Goal: Information Seeking & Learning: Learn about a topic

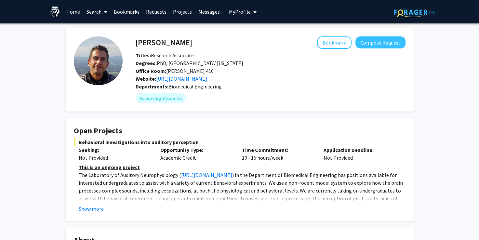
scroll to position [86, 0]
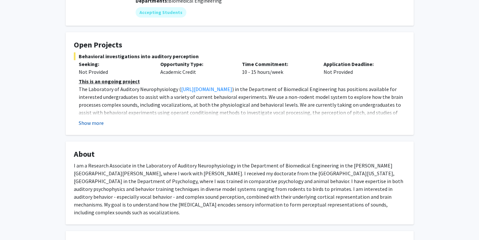
click at [99, 119] on button "Show more" at bounding box center [91, 123] width 25 height 8
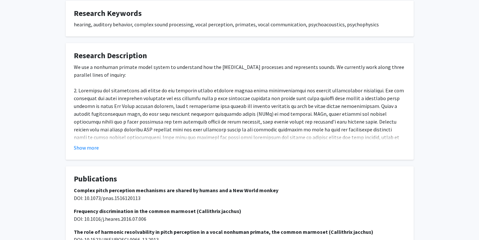
scroll to position [365, 0]
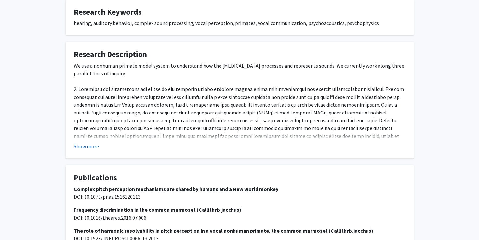
click at [92, 143] on button "Show more" at bounding box center [86, 147] width 25 height 8
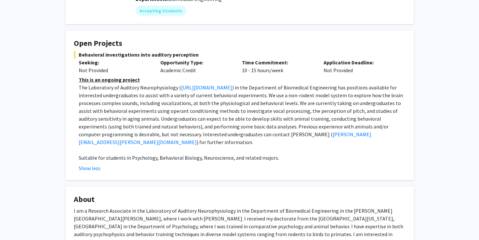
scroll to position [104, 0]
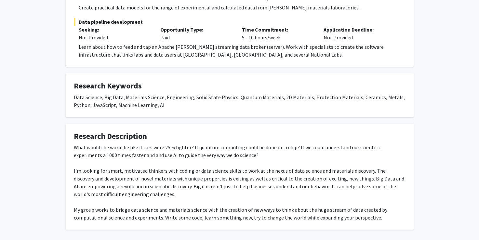
scroll to position [262, 0]
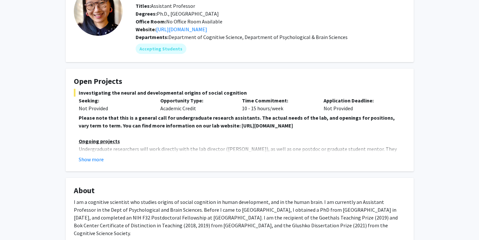
scroll to position [51, 0]
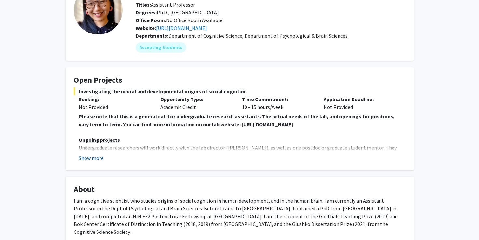
click at [96, 154] on button "Show more" at bounding box center [91, 158] width 25 height 8
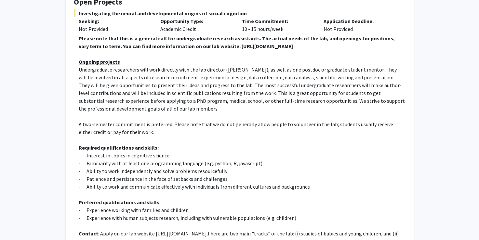
scroll to position [130, 0]
click at [253, 95] on p "Undergraduate researchers will work directly with the lab director (Dr. Shari L…" at bounding box center [242, 88] width 327 height 47
click at [251, 102] on span "Undergraduate researchers will work directly with the lab director (Dr. Shari L…" at bounding box center [242, 89] width 326 height 46
click at [249, 98] on span "Undergraduate researchers will work directly with the lab director (Dr. Shari L…" at bounding box center [242, 89] width 326 height 46
click at [250, 101] on span "Undergraduate researchers will work directly with the lab director (Dr. Shari L…" at bounding box center [242, 89] width 326 height 46
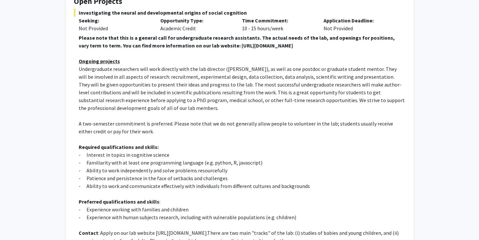
click at [250, 100] on span "Undergraduate researchers will work directly with the lab director (Dr. Shari L…" at bounding box center [242, 89] width 326 height 46
click at [247, 97] on span "Undergraduate researchers will work directly with the lab director (Dr. Shari L…" at bounding box center [242, 89] width 326 height 46
click at [247, 96] on span "Undergraduate researchers will work directly with the lab director (Dr. Shari L…" at bounding box center [242, 89] width 326 height 46
click at [244, 101] on span "Undergraduate researchers will work directly with the lab director (Dr. Shari L…" at bounding box center [242, 89] width 326 height 46
click at [249, 95] on span "Undergraduate researchers will work directly with the lab director (Dr. Shari L…" at bounding box center [242, 89] width 326 height 46
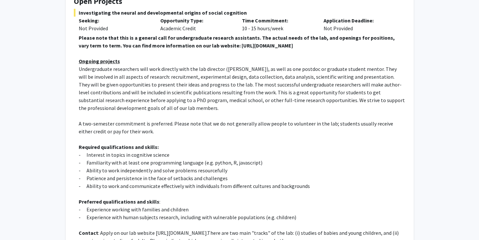
click at [182, 152] on p "- Interest in topics in cognitive science" at bounding box center [242, 155] width 327 height 8
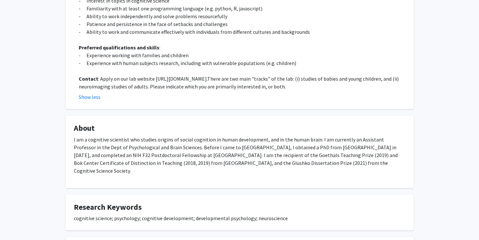
scroll to position [284, 0]
drag, startPoint x: 268, startPoint y: 77, endPoint x: 153, endPoint y: 79, distance: 115.2
click at [153, 79] on p "Contact : Apply on our lab website https://www.liulaboratory.org/people/joining…" at bounding box center [242, 82] width 327 height 16
copy p "https://www.liulaboratory.org/people/joining-the-lab"
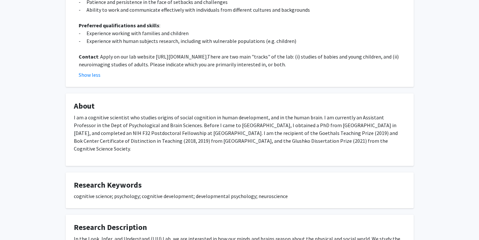
scroll to position [0, 0]
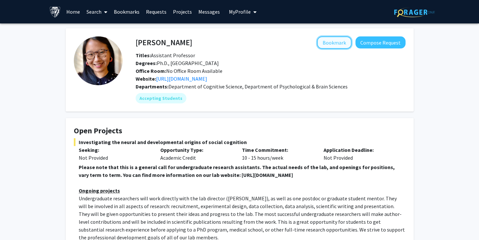
click at [337, 40] on button "Bookmark" at bounding box center [334, 42] width 35 height 12
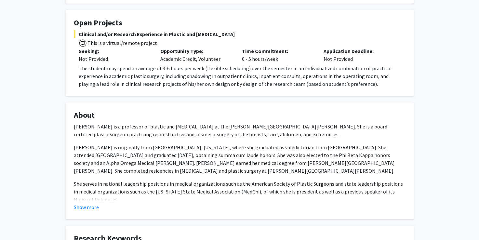
scroll to position [109, 0]
click at [85, 208] on button "Show more" at bounding box center [86, 207] width 25 height 8
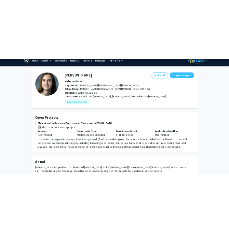
scroll to position [6, 0]
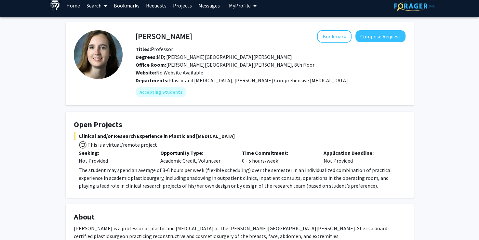
click at [179, 35] on h4 "[PERSON_NAME]" at bounding box center [164, 36] width 57 height 12
drag, startPoint x: 199, startPoint y: 35, endPoint x: 136, endPoint y: 37, distance: 62.2
click at [136, 37] on div "Michele Manahan Bookmark Compose Request" at bounding box center [271, 36] width 280 height 12
copy h4 "Michele Manahan"
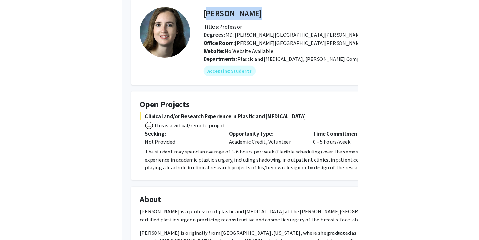
scroll to position [29, 0]
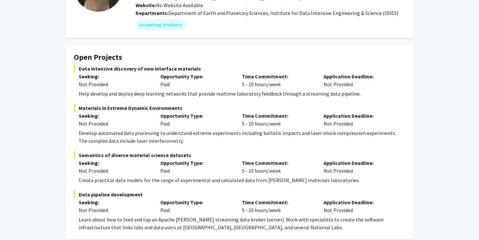
scroll to position [74, 0]
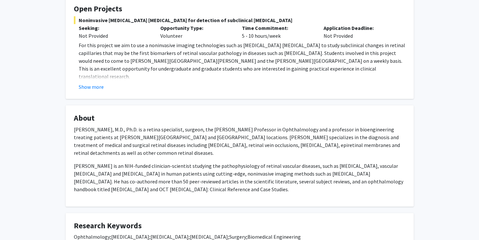
scroll to position [122, 0]
click at [99, 83] on button "Show more" at bounding box center [91, 87] width 25 height 8
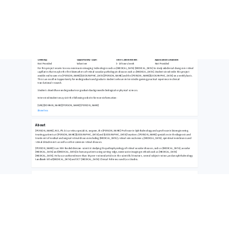
scroll to position [146, 0]
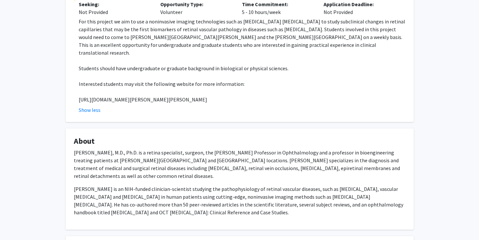
click at [198, 88] on p at bounding box center [242, 92] width 327 height 8
drag, startPoint x: 242, startPoint y: 93, endPoint x: 76, endPoint y: 89, distance: 165.7
click at [76, 89] on fg-read-more "For this project we aim to use a noninvasive imaging technologies such as [MEDI…" at bounding box center [240, 66] width 332 height 96
copy p "[URL][DOMAIN_NAME][PERSON_NAME][PERSON_NAME]"
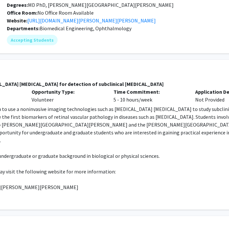
scroll to position [58, 87]
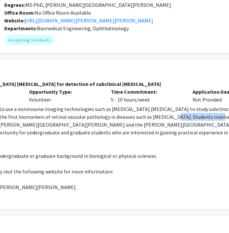
drag, startPoint x: 203, startPoint y: 117, endPoint x: 159, endPoint y: 115, distance: 44.7
click at [159, 115] on p "For this project we aim to use a noninvasive imaging technologies such as [MEDI…" at bounding box center [110, 124] width 327 height 39
copy p "[MEDICAL_DATA]"
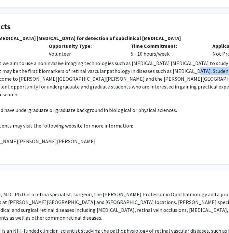
scroll to position [100, 68]
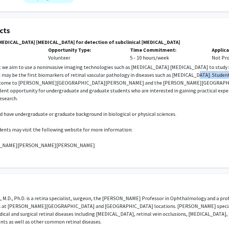
drag, startPoint x: 104, startPoint y: 41, endPoint x: 193, endPoint y: 43, distance: 88.9
click at [193, 43] on span "Noninvasive [MEDICAL_DATA] [MEDICAL_DATA] for detection of subclinical [MEDICAL…" at bounding box center [128, 42] width 332 height 8
drag, startPoint x: 193, startPoint y: 43, endPoint x: 157, endPoint y: 98, distance: 65.6
click at [157, 102] on p at bounding box center [129, 106] width 327 height 8
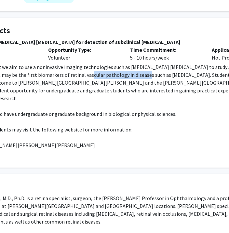
drag, startPoint x: 136, startPoint y: 76, endPoint x: 80, endPoint y: 75, distance: 56.0
click at [80, 75] on p "For this project we aim to use a noninvasive imaging technologies such as optic…" at bounding box center [129, 82] width 327 height 39
copy p "retinal vascular pathology"
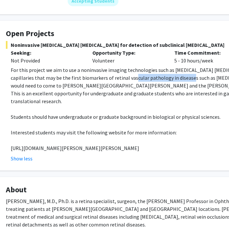
scroll to position [96, 19]
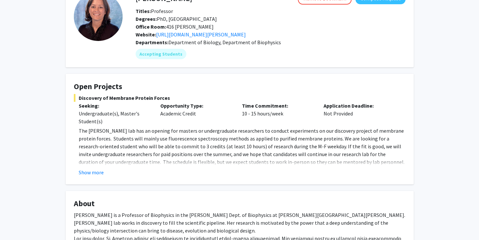
scroll to position [59, 0]
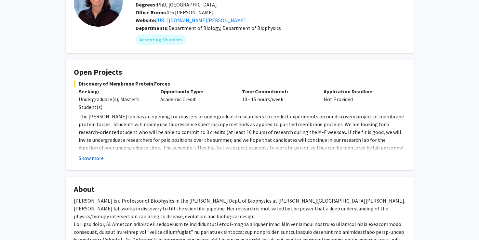
click at [91, 156] on button "Show more" at bounding box center [91, 158] width 25 height 8
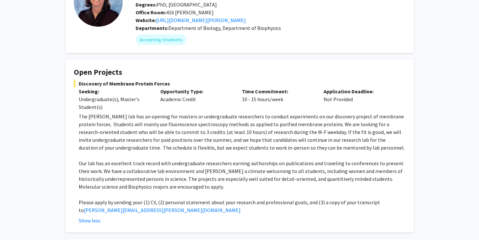
scroll to position [0, 0]
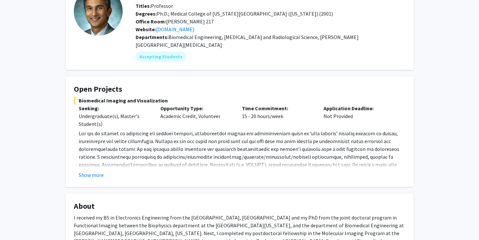
scroll to position [50, 0]
click at [93, 171] on button "Show more" at bounding box center [91, 175] width 25 height 8
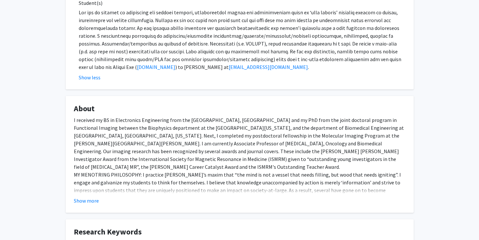
scroll to position [187, 0]
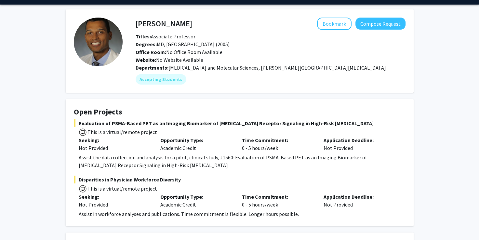
scroll to position [14, 0]
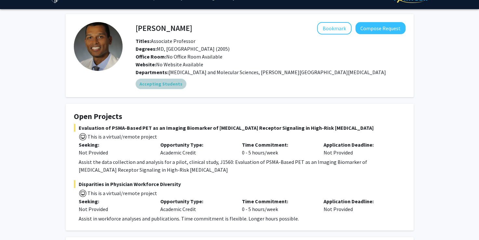
click at [207, 90] on div "Accepting Students" at bounding box center [270, 83] width 273 height 13
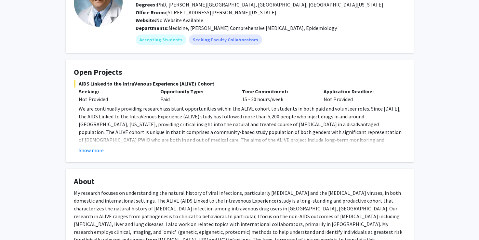
scroll to position [61, 0]
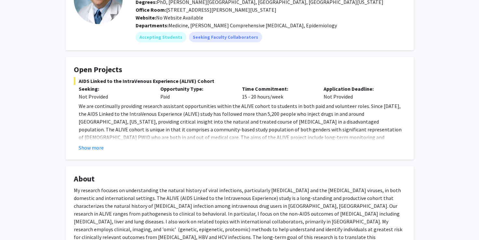
click at [94, 140] on p "We are continually providing research assistant opportunities within the ALIVE …" at bounding box center [242, 141] width 327 height 78
click at [93, 146] on button "Show more" at bounding box center [91, 148] width 25 height 8
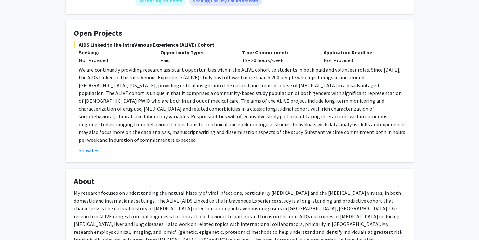
scroll to position [0, 0]
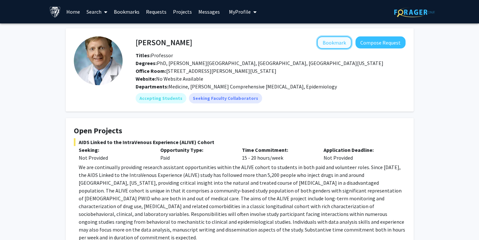
click at [338, 41] on button "Bookmark" at bounding box center [334, 42] width 35 height 12
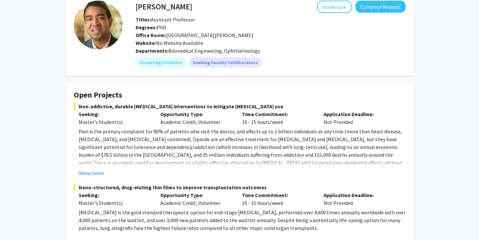
scroll to position [46, 0]
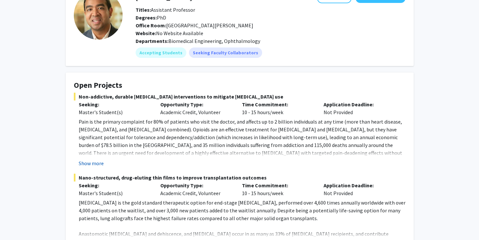
click at [92, 162] on button "Show more" at bounding box center [91, 163] width 25 height 8
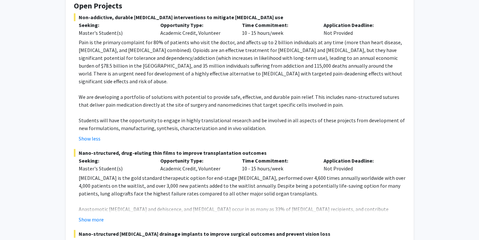
scroll to position [125, 0]
click at [83, 216] on button "Show more" at bounding box center [91, 220] width 25 height 8
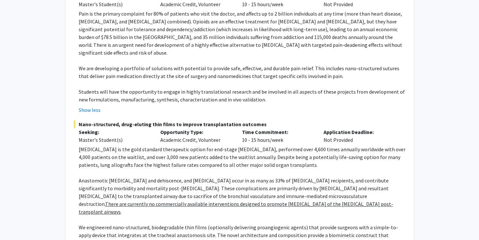
scroll to position [104, 0]
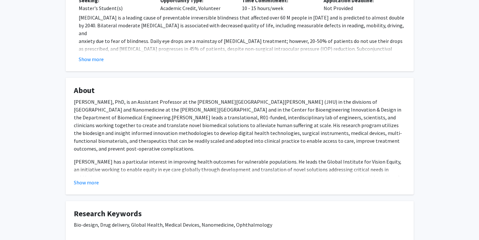
scroll to position [315, 0]
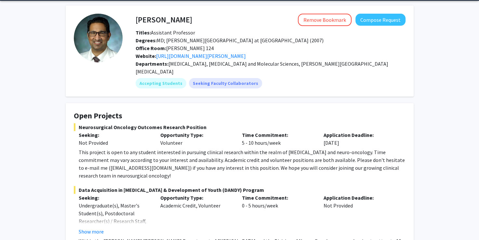
scroll to position [22, 0]
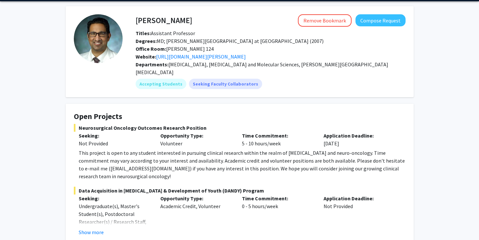
click at [180, 132] on p "Opportunity Type:" at bounding box center [196, 136] width 72 height 8
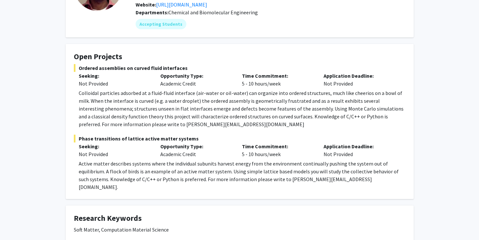
scroll to position [74, 0]
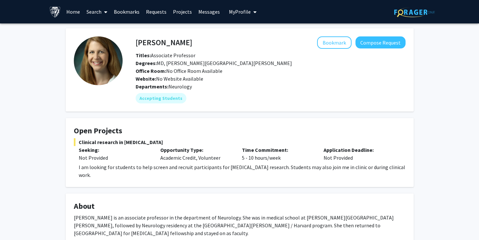
click at [187, 137] on fg-card-title "Open Projects" at bounding box center [240, 132] width 332 height 12
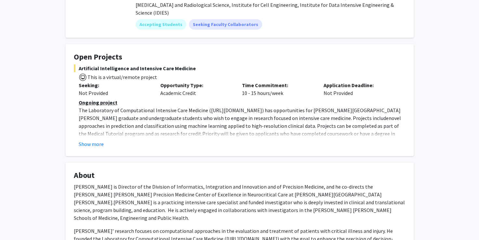
scroll to position [90, 0]
click at [95, 127] on span "novel approaches in prediction and classification using machine learning applie…" at bounding box center [240, 126] width 323 height 22
click at [94, 130] on fg-read-more "Ongoing project The Laboratory of Computational Intensive Care Medicine ( [URL]…" at bounding box center [240, 122] width 332 height 49
click at [91, 140] on button "Show more" at bounding box center [91, 144] width 25 height 8
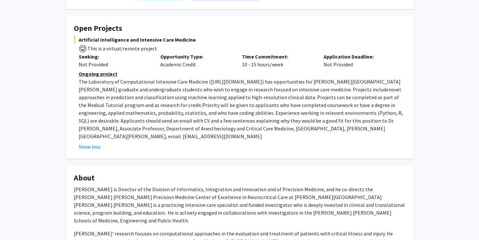
scroll to position [118, 0]
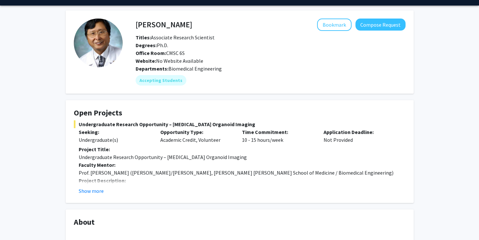
scroll to position [14, 0]
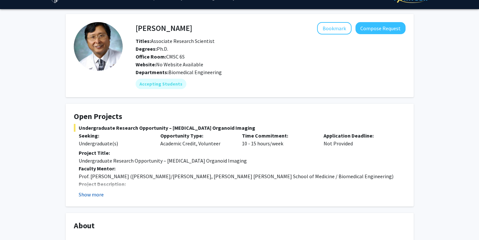
click at [95, 191] on button "Show more" at bounding box center [91, 195] width 25 height 8
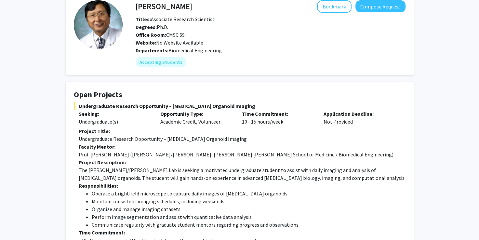
scroll to position [36, 0]
click at [200, 172] on p "The Kim/Ahn Lab is seeking a motivated undergraduate student to assist with dai…" at bounding box center [242, 174] width 327 height 16
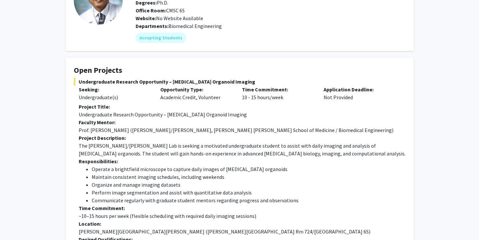
scroll to position [0, 0]
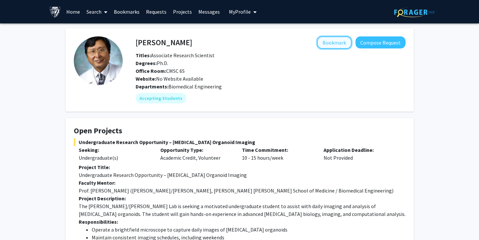
click at [334, 45] on button "Bookmark" at bounding box center [334, 42] width 35 height 12
